Goal: Transaction & Acquisition: Subscribe to service/newsletter

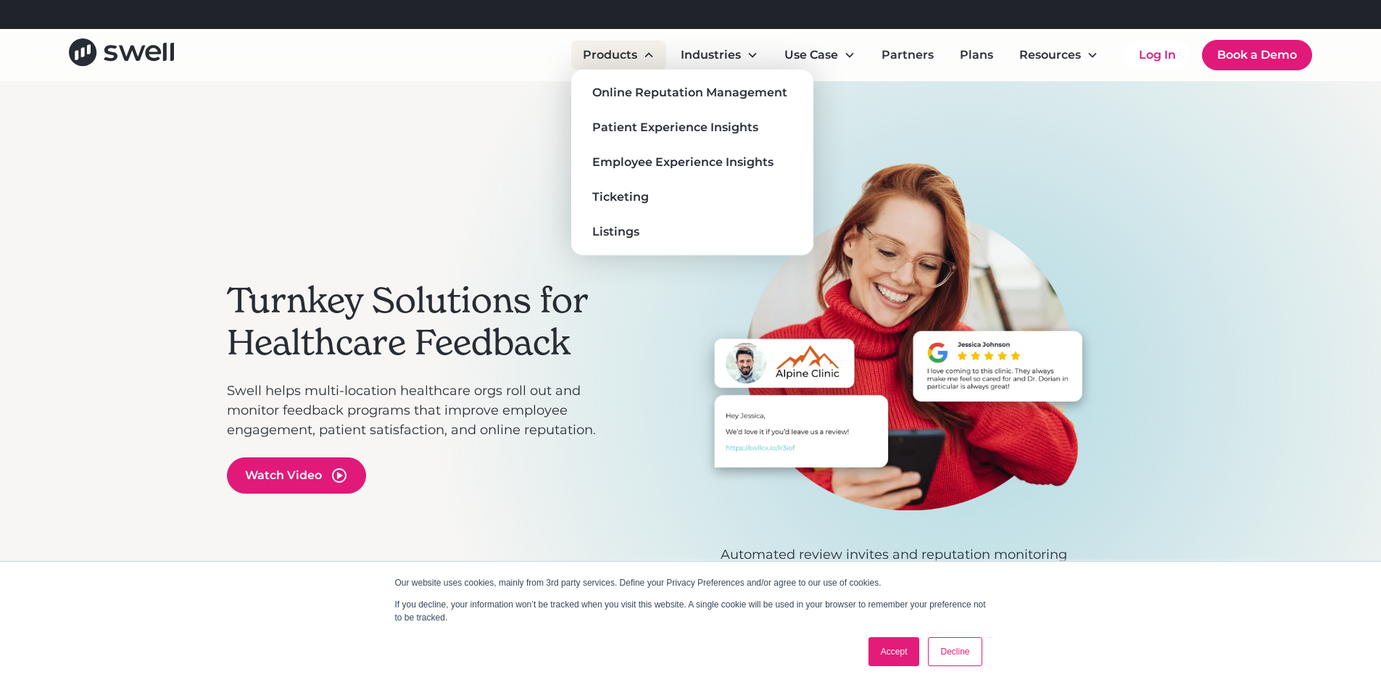
click at [648, 47] on div "Products" at bounding box center [618, 55] width 95 height 29
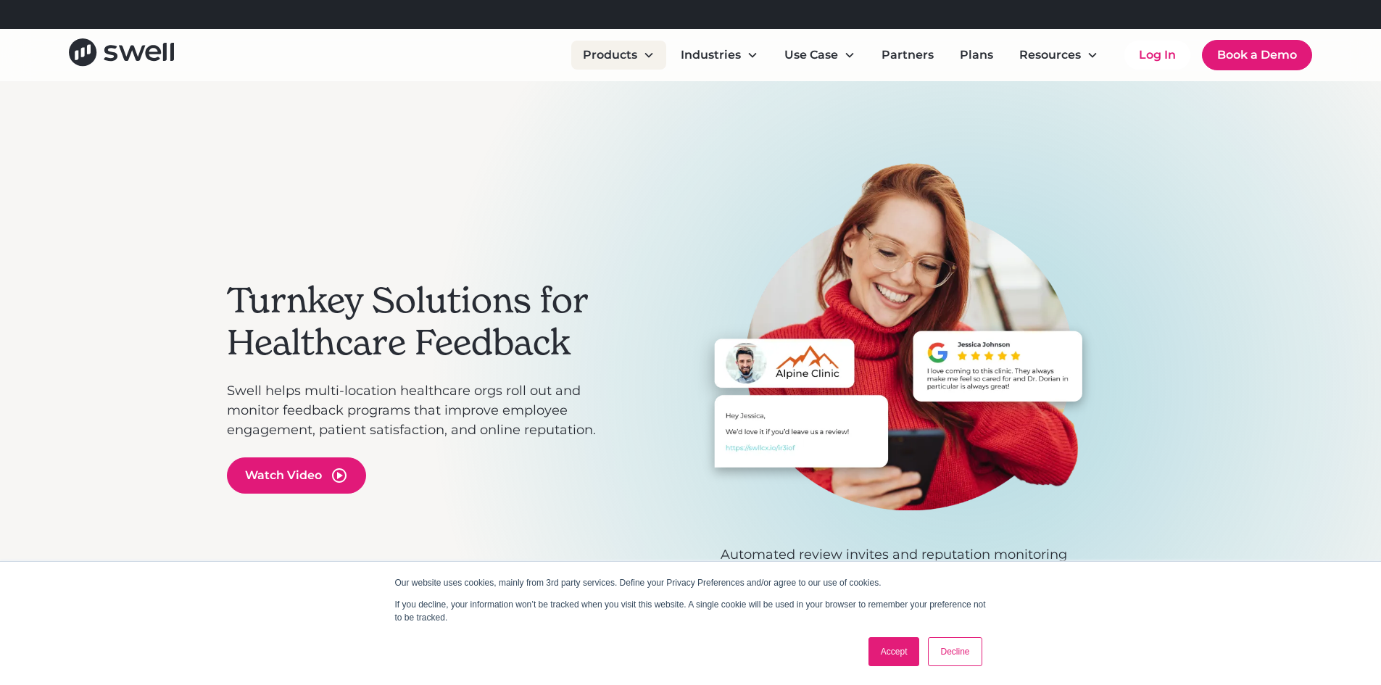
click at [649, 49] on icon at bounding box center [649, 55] width 12 height 12
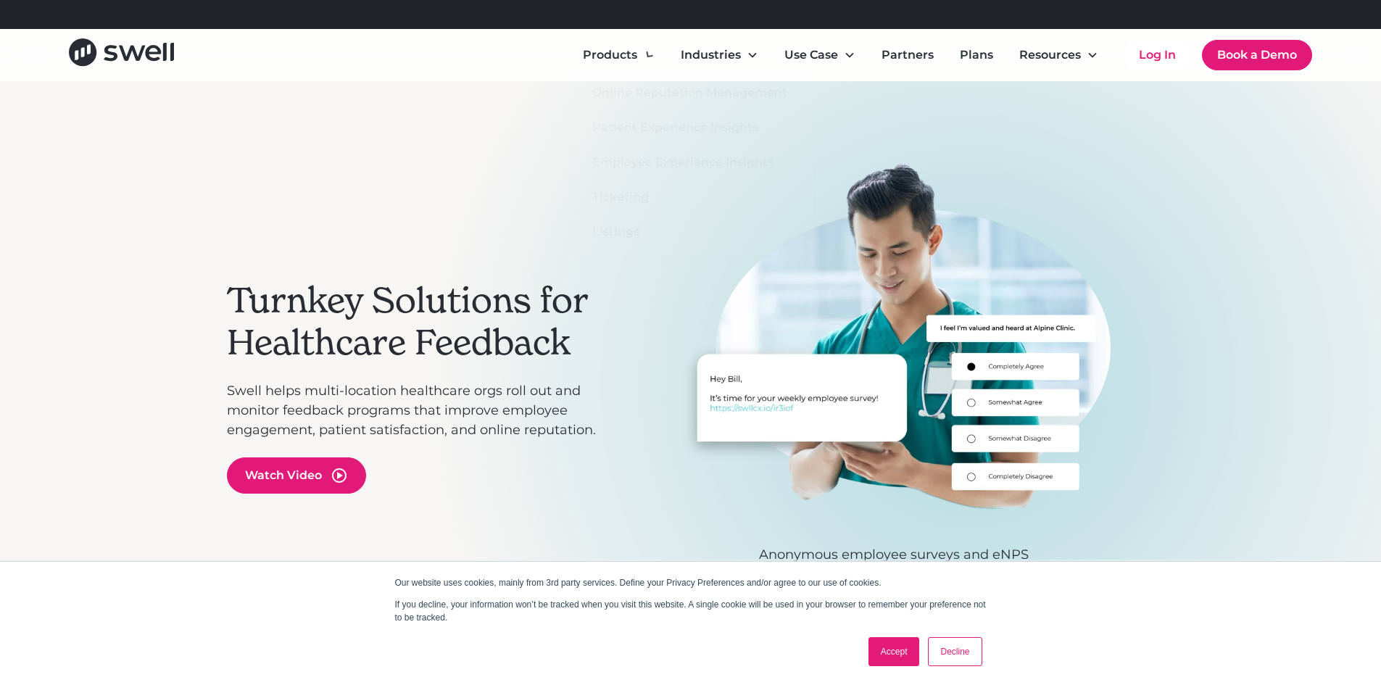
click at [463, 166] on div "Turnkey Solutions for Healthcare Feedback Swell helps multi-location healthcare…" at bounding box center [423, 386] width 392 height 449
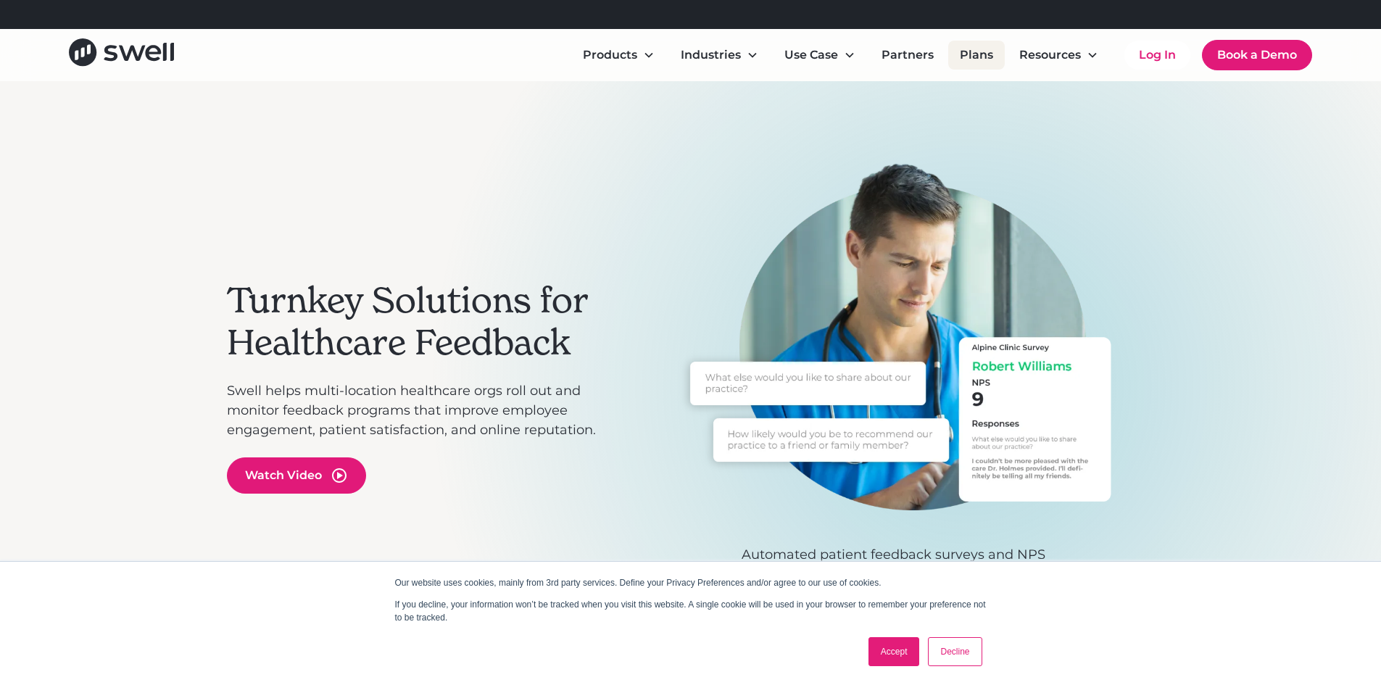
click at [964, 56] on link "Plans" at bounding box center [976, 55] width 57 height 29
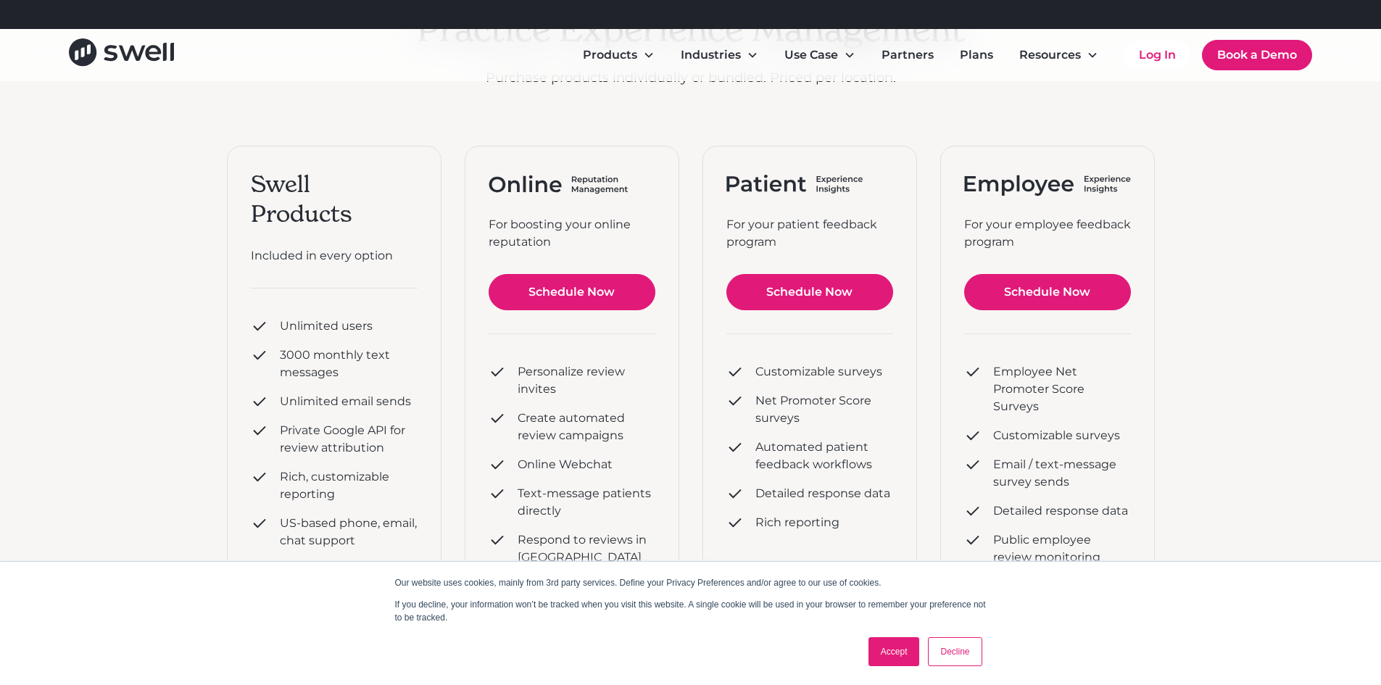
scroll to position [218, 0]
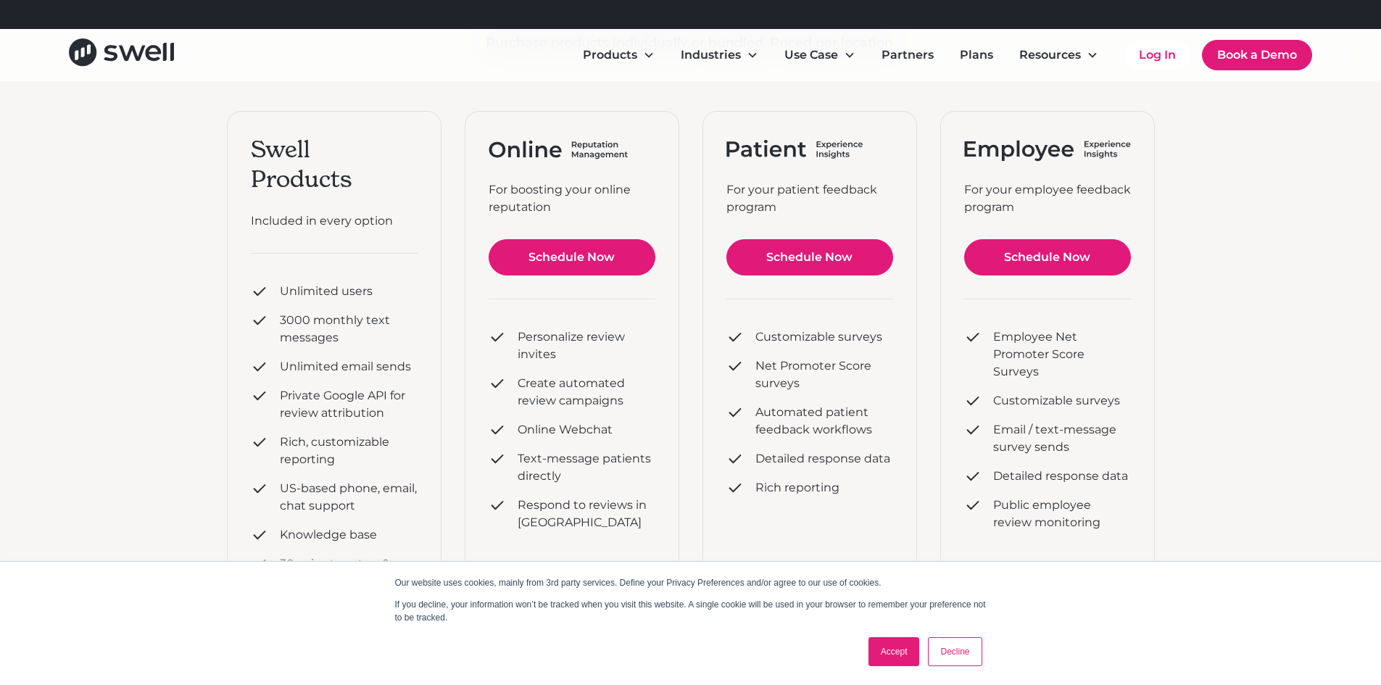
click at [882, 654] on link "Accept" at bounding box center [894, 651] width 51 height 29
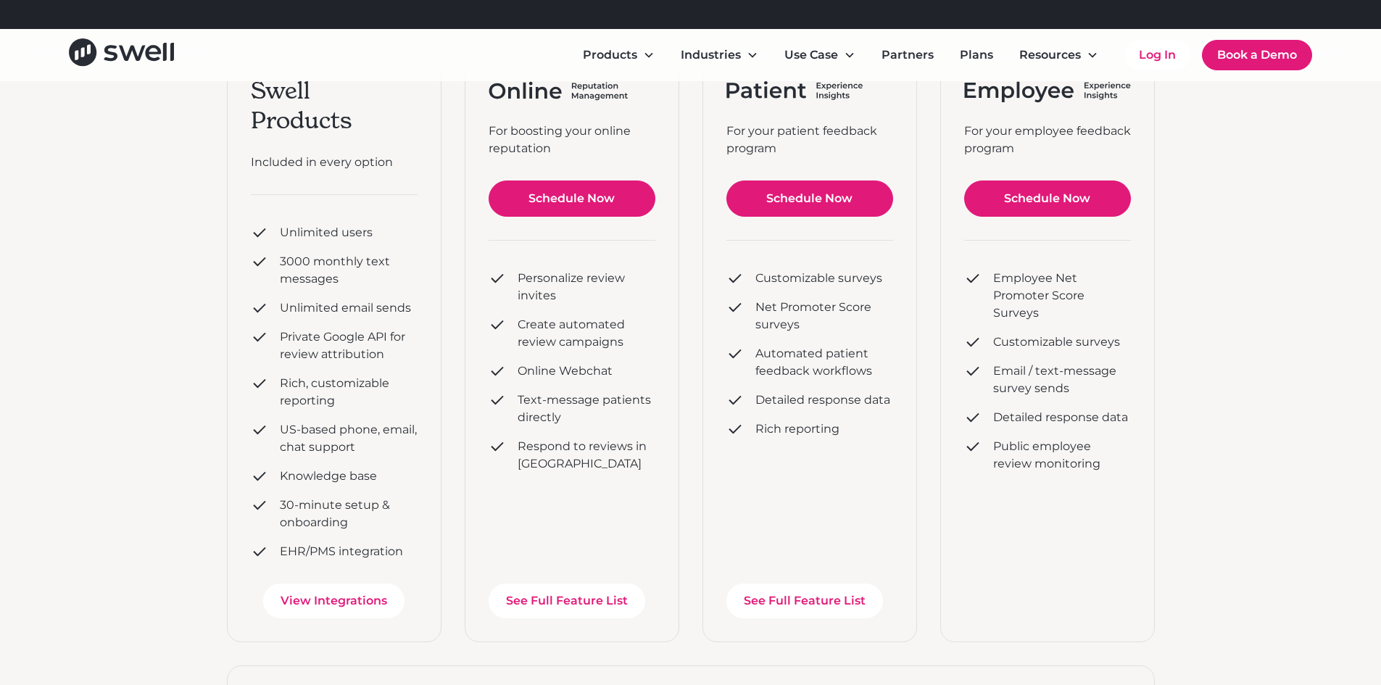
scroll to position [279, 0]
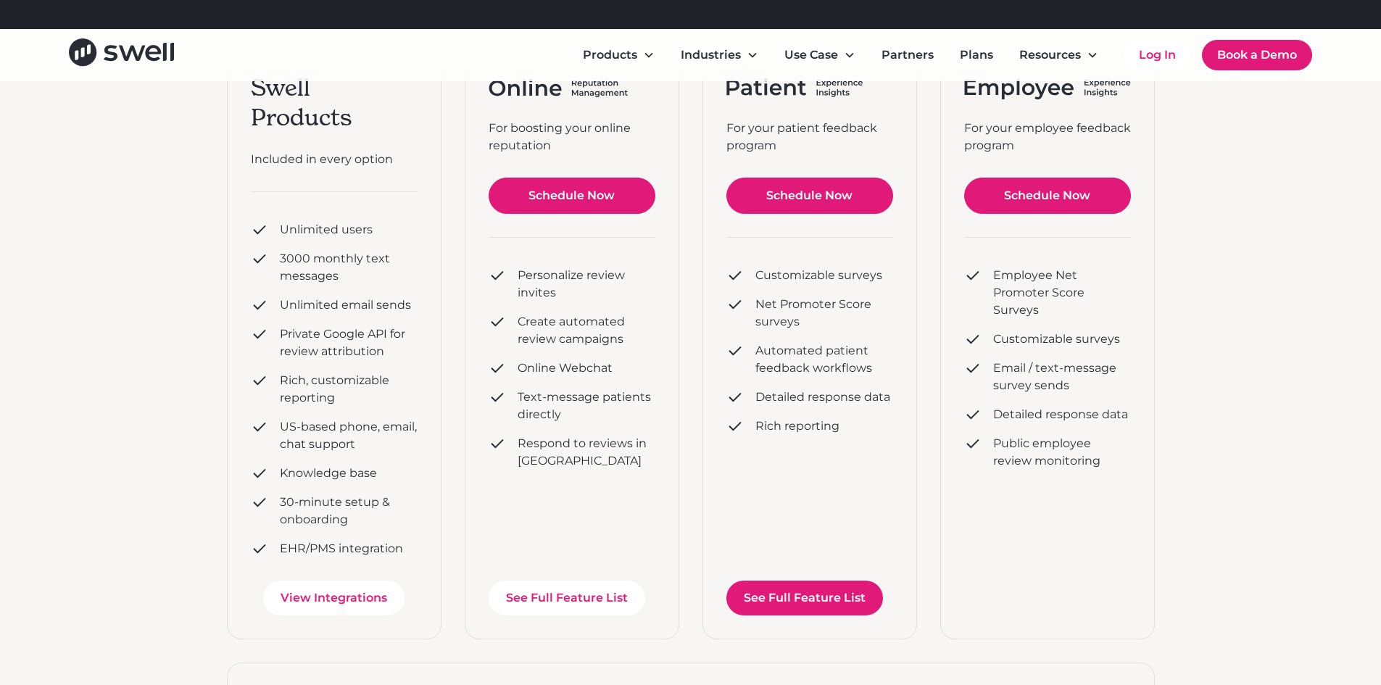
click at [787, 602] on link "See Full Feature List" at bounding box center [804, 598] width 157 height 35
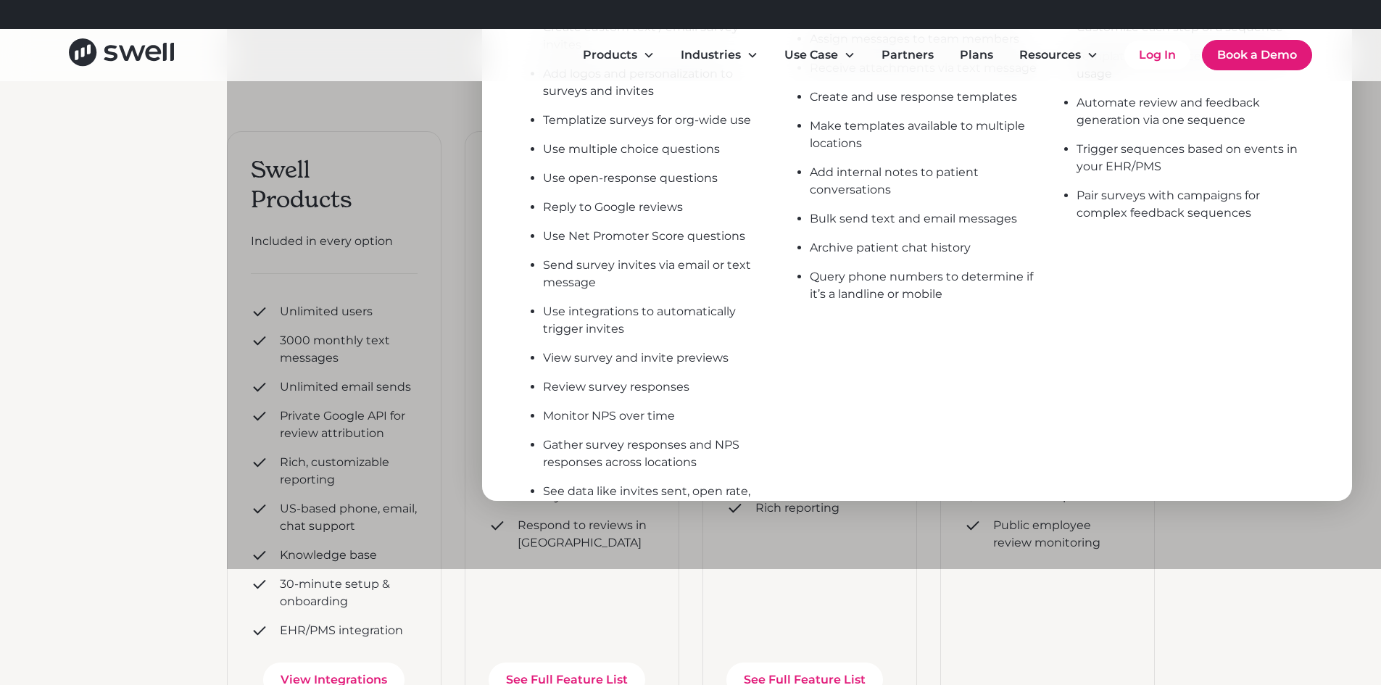
scroll to position [117, 0]
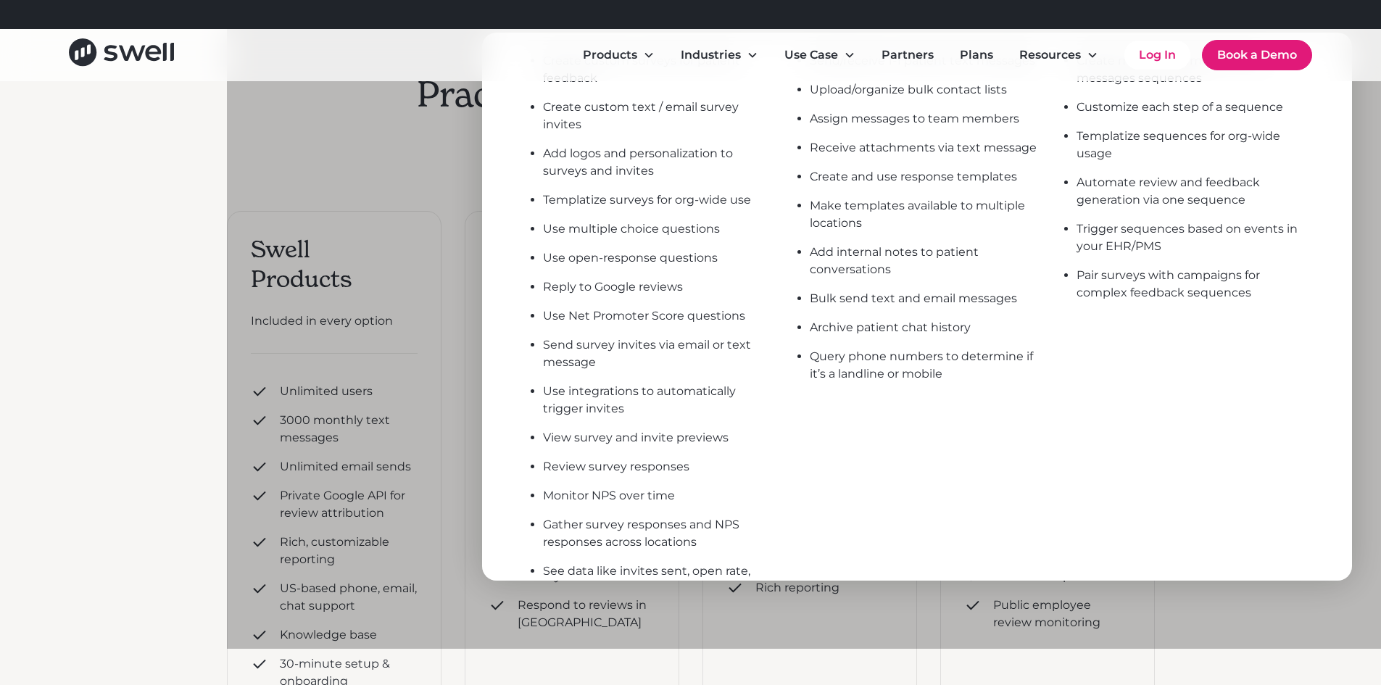
click at [446, 487] on div at bounding box center [917, 306] width 1381 height 685
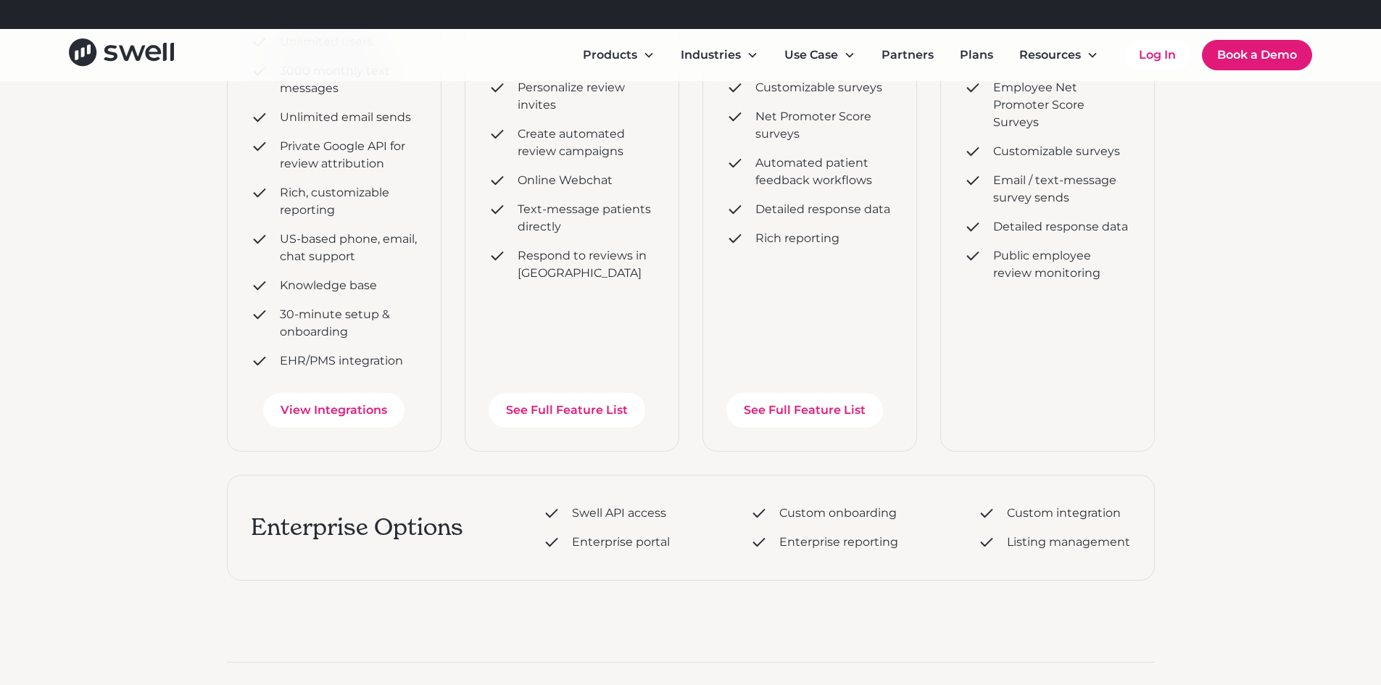
scroll to position [526, 0]
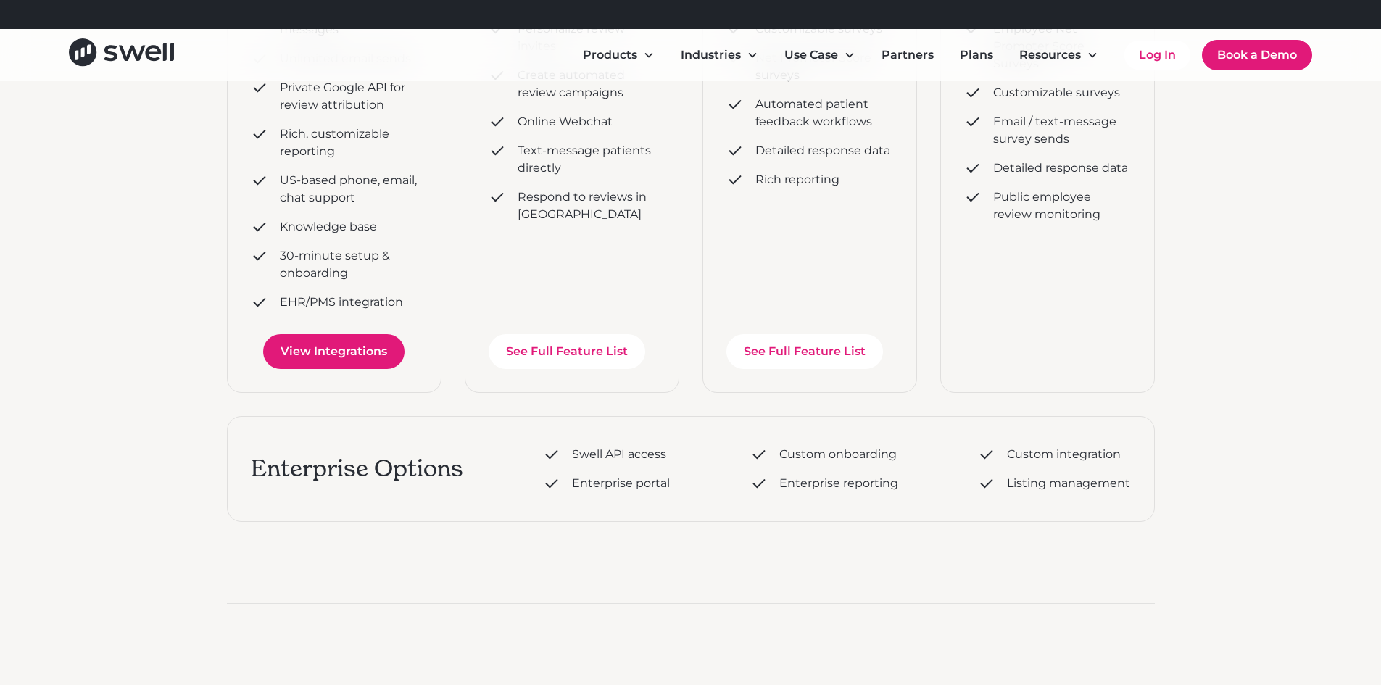
click at [336, 357] on link "View Integrations" at bounding box center [333, 351] width 141 height 35
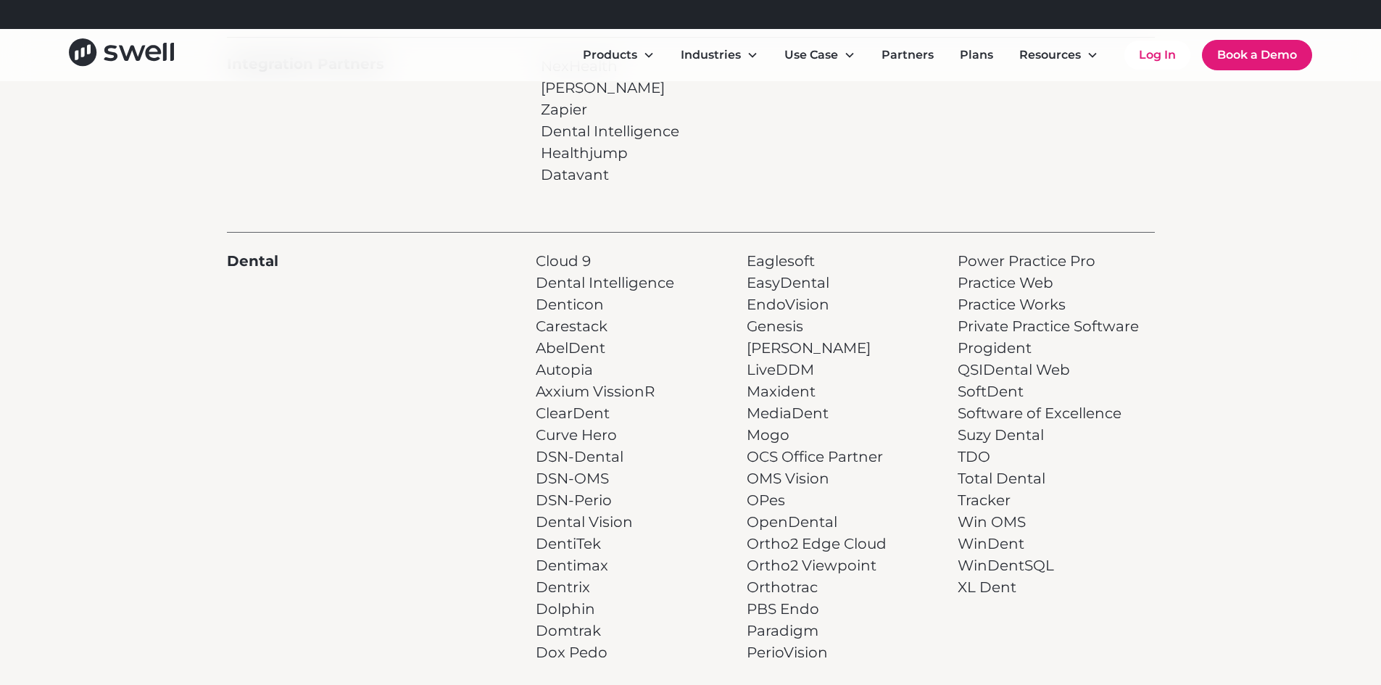
scroll to position [218, 0]
drag, startPoint x: 821, startPoint y: 257, endPoint x: 753, endPoint y: 246, distance: 68.4
click at [753, 247] on p "Eaglesoft EasyDental EndoVision Genesis Kasper LiveDDM Maxident MediaDent Mogo …" at bounding box center [817, 453] width 140 height 413
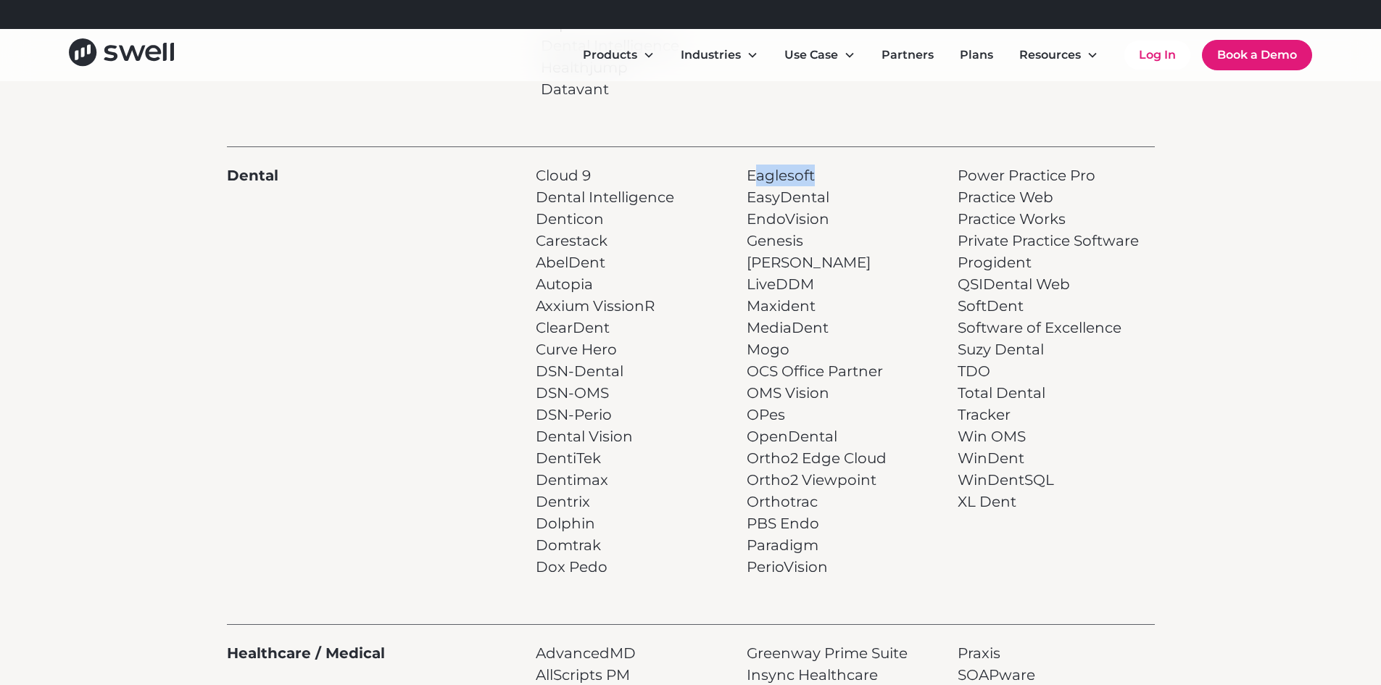
scroll to position [290, 0]
